Goal: Information Seeking & Learning: Learn about a topic

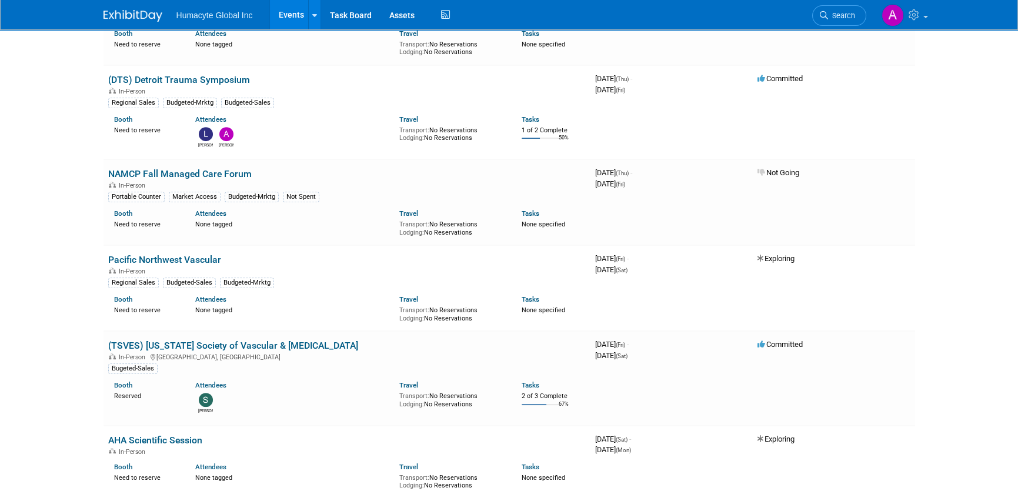
scroll to position [1412, 0]
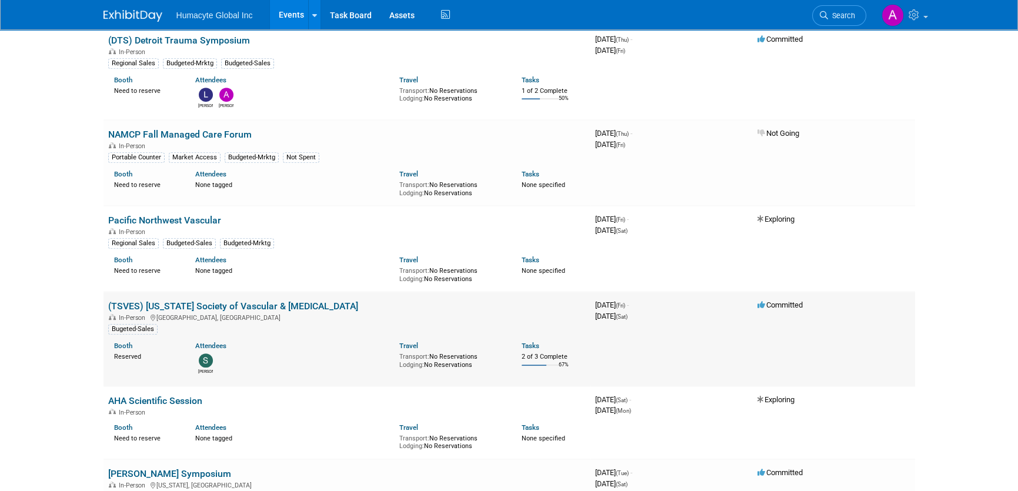
click at [236, 302] on link "(TSVES) [US_STATE] Society of Vascular & [MEDICAL_DATA]" at bounding box center [233, 306] width 250 height 11
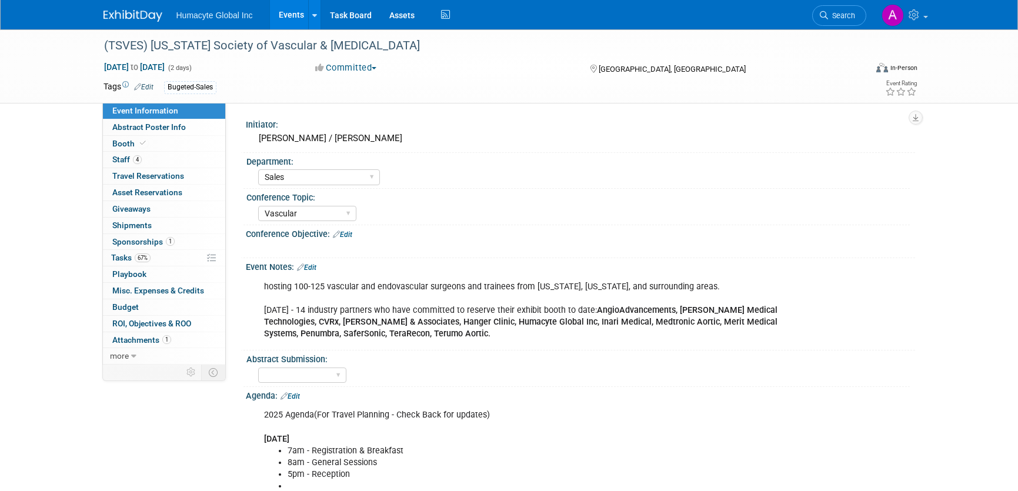
select select "Sales"
select select "Vascular"
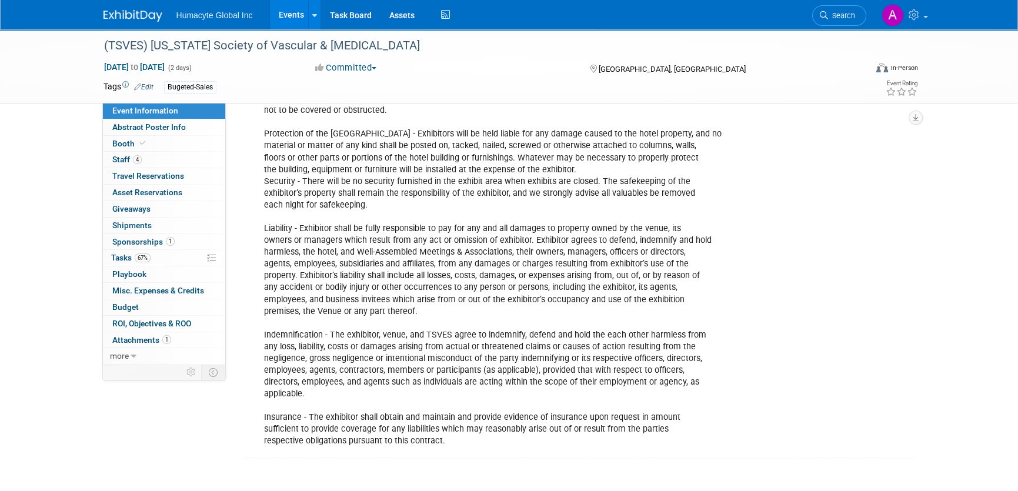
scroll to position [1816, 0]
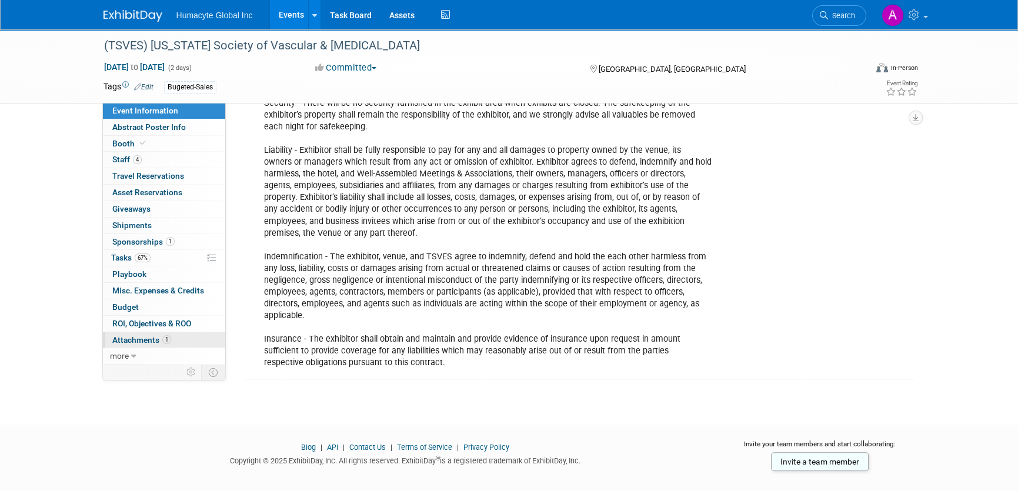
click at [135, 338] on span "Attachments 1" at bounding box center [141, 339] width 59 height 9
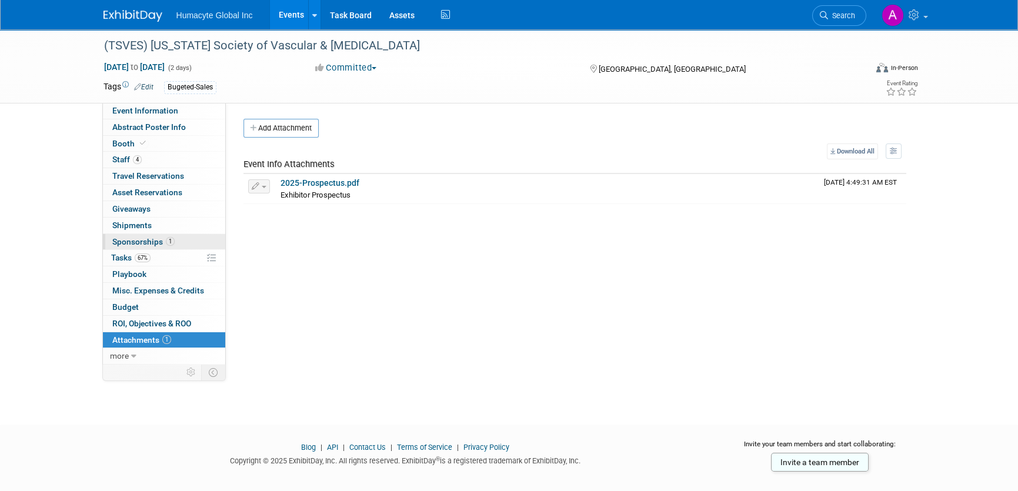
click at [136, 242] on span "Sponsorships 1" at bounding box center [143, 241] width 62 height 9
